Goal: Complete application form: Complete application form

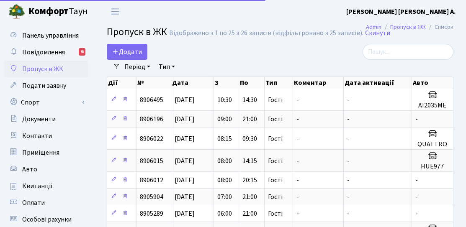
select select "25"
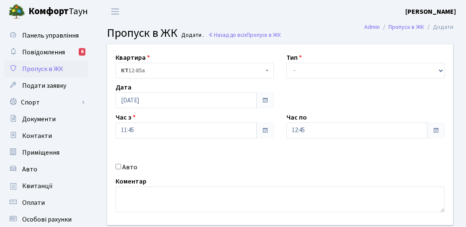
click at [131, 172] on label "Авто" at bounding box center [129, 167] width 15 height 10
click at [121, 170] on input "Авто" at bounding box center [118, 166] width 5 height 5
checkbox input "true"
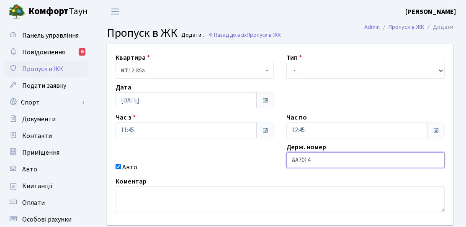
type input "АА7014YB"
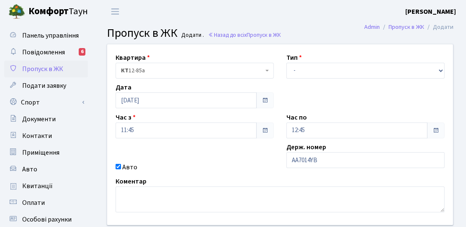
click at [312, 78] on div "Квартира <b>КТ</b>&nbsp;&nbsp;&nbsp;&nbsp;12-85а КТ 12-85а Тип - Доставка Таксі…" at bounding box center [280, 134] width 358 height 181
click at [314, 71] on select "- Доставка Таксі Гості Сервіс" at bounding box center [365, 71] width 158 height 16
select select "3"
click at [286, 63] on select "- Доставка Таксі Гості Сервіс" at bounding box center [365, 71] width 158 height 16
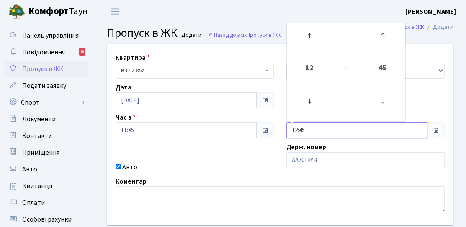
drag, startPoint x: 305, startPoint y: 131, endPoint x: 293, endPoint y: 53, distance: 79.3
click at [305, 131] on input "12:45" at bounding box center [356, 131] width 141 height 16
click at [304, 38] on icon at bounding box center [309, 35] width 23 height 23
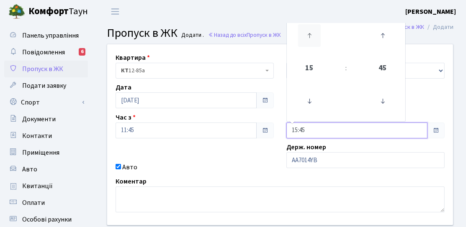
click at [304, 38] on icon at bounding box center [309, 35] width 23 height 23
type input "18:45"
click at [244, 170] on div "Авто" at bounding box center [194, 167] width 171 height 10
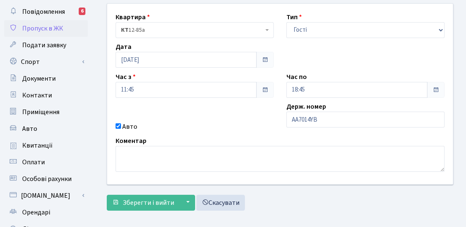
scroll to position [42, 0]
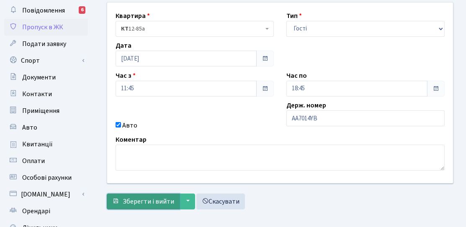
click at [161, 204] on span "Зберегти і вийти" at bounding box center [149, 201] width 52 height 9
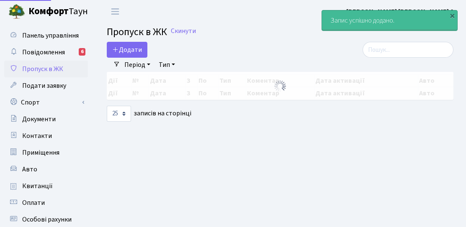
select select "25"
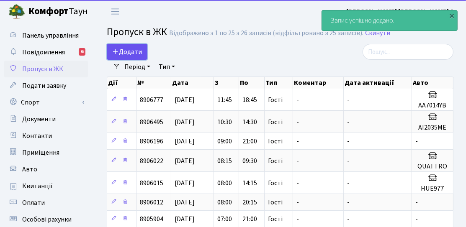
click at [133, 59] on link "Додати" at bounding box center [127, 52] width 41 height 16
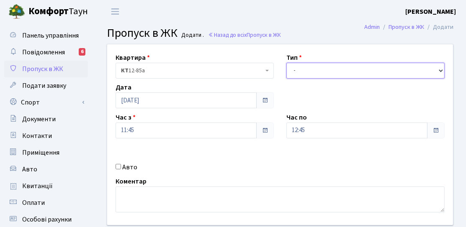
drag, startPoint x: 308, startPoint y: 73, endPoint x: 307, endPoint y: 77, distance: 4.2
click at [308, 73] on select "- Доставка Таксі Гості Сервіс" at bounding box center [365, 71] width 158 height 16
select select "3"
click at [286, 63] on select "- Доставка Таксі Гості Сервіс" at bounding box center [365, 71] width 158 height 16
click at [137, 172] on div "Авто" at bounding box center [194, 167] width 171 height 10
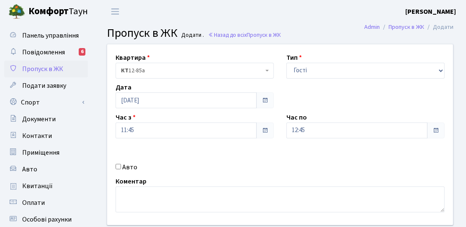
click at [130, 167] on label "Авто" at bounding box center [129, 167] width 15 height 10
click at [121, 167] on input "Авто" at bounding box center [118, 166] width 5 height 5
checkbox input "true"
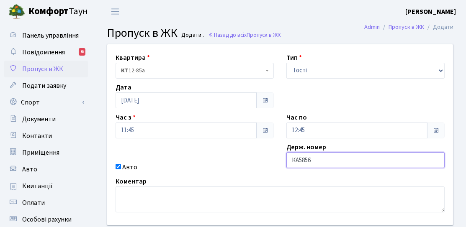
type input "КА5856НА"
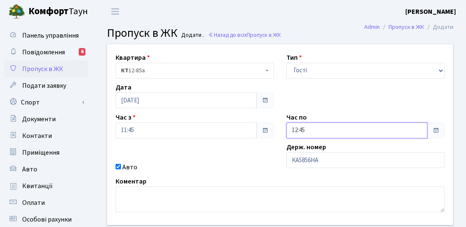
click at [336, 123] on input "12:45" at bounding box center [356, 131] width 141 height 16
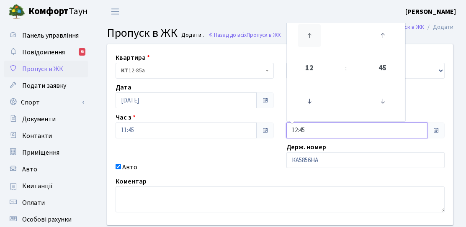
click at [311, 37] on icon at bounding box center [309, 35] width 23 height 23
type input "16:45"
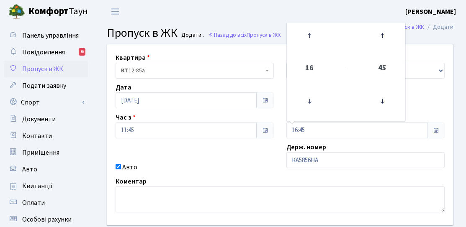
click at [214, 157] on div "Квартира <b>КТ</b>&nbsp;&nbsp;&nbsp;&nbsp;12-85а КТ 12-85а Тип - Доставка Таксі…" at bounding box center [280, 134] width 358 height 181
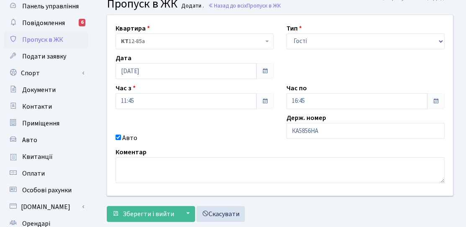
scroll to position [42, 0]
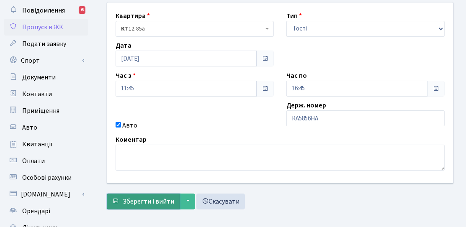
click at [137, 201] on span "Зберегти і вийти" at bounding box center [149, 201] width 52 height 9
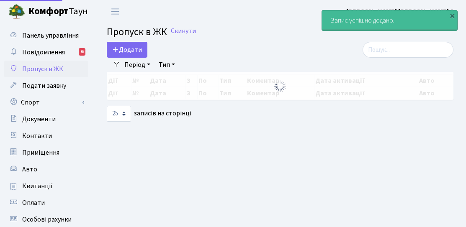
select select "25"
